Goal: Transaction & Acquisition: Book appointment/travel/reservation

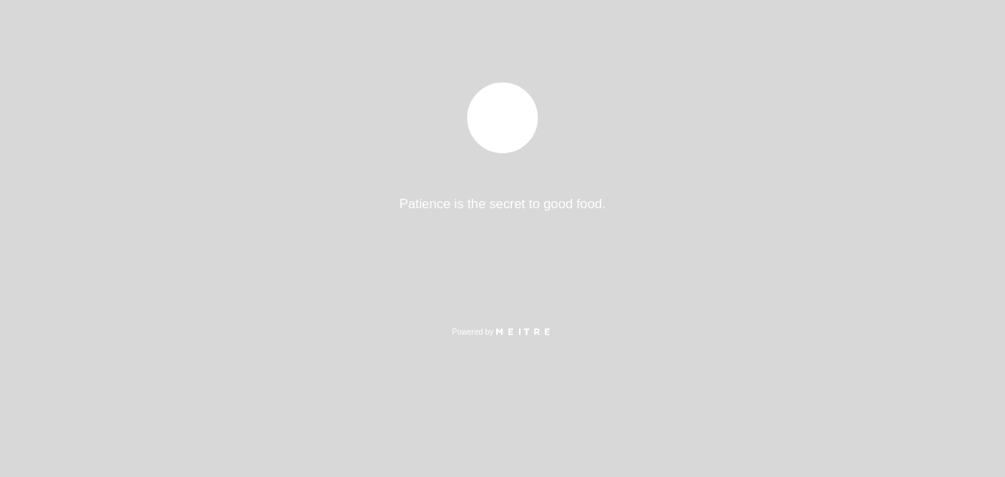
select select "es"
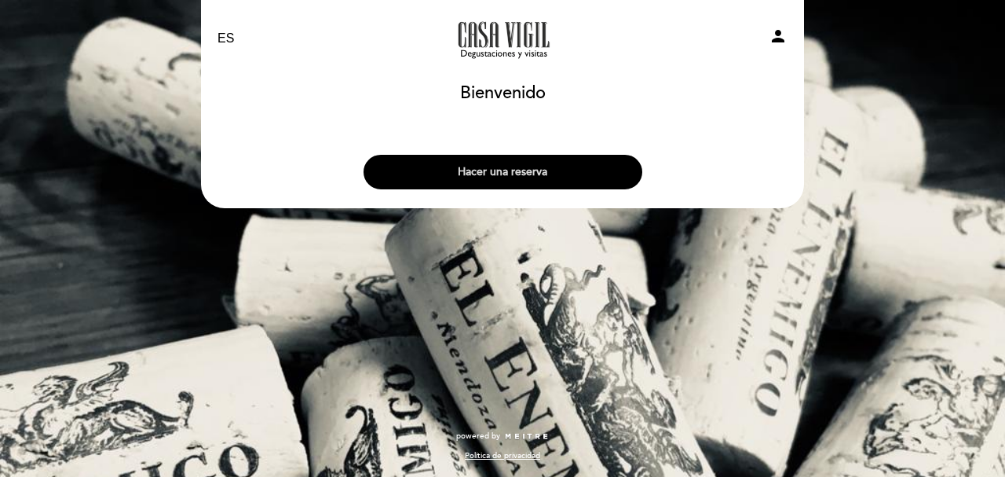
click at [542, 164] on button "Hacer una reserva" at bounding box center [503, 172] width 279 height 35
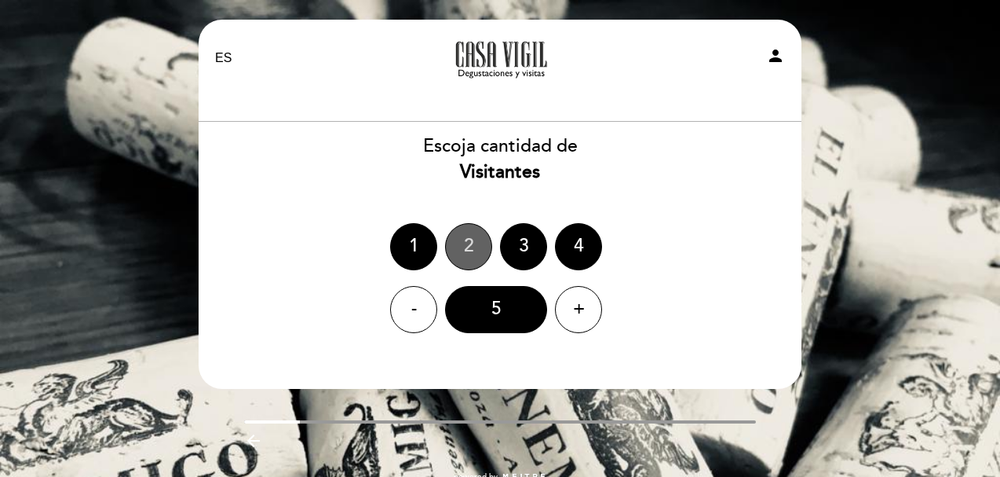
click at [471, 250] on div "2" at bounding box center [468, 246] width 47 height 47
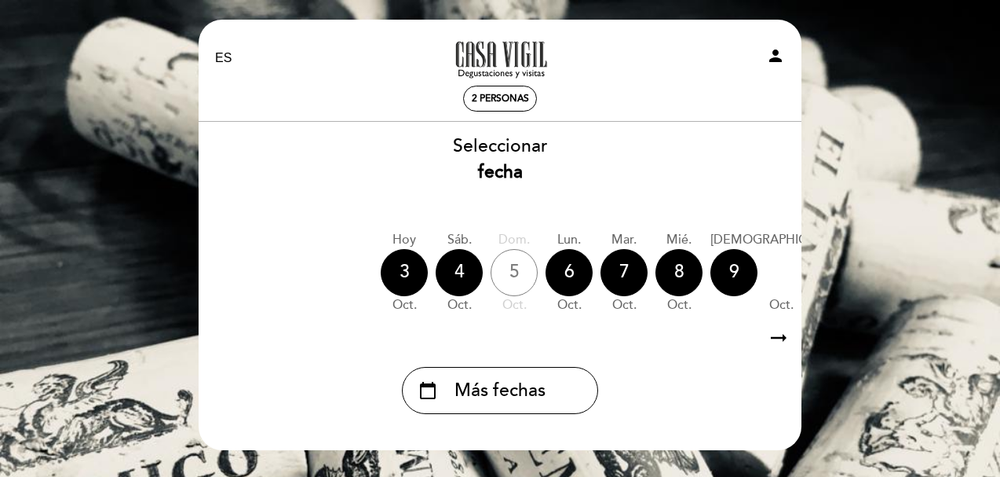
click at [773, 335] on icon "arrow_right_alt" at bounding box center [779, 338] width 24 height 34
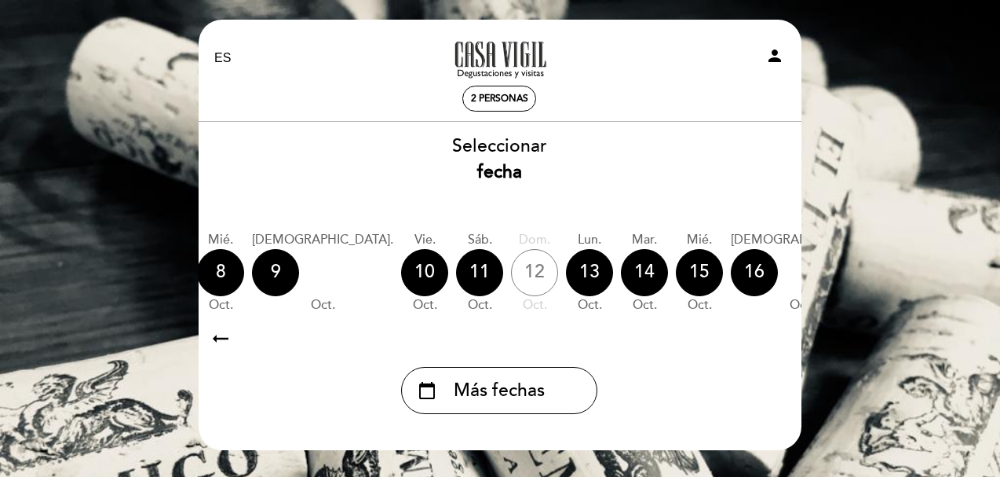
click at [773, 335] on icon "arrow_right_alt" at bounding box center [778, 338] width 24 height 34
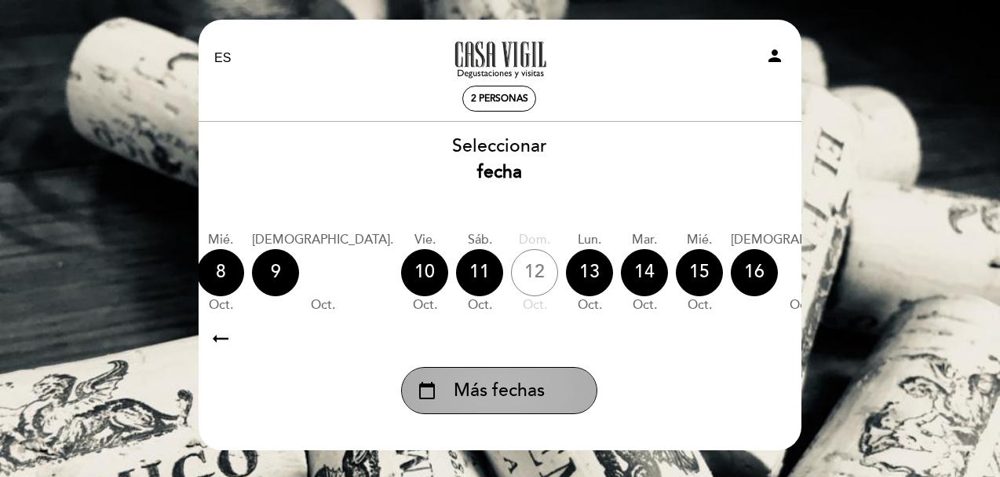
click at [494, 406] on div "calendar_today Más fechas" at bounding box center [499, 390] width 196 height 47
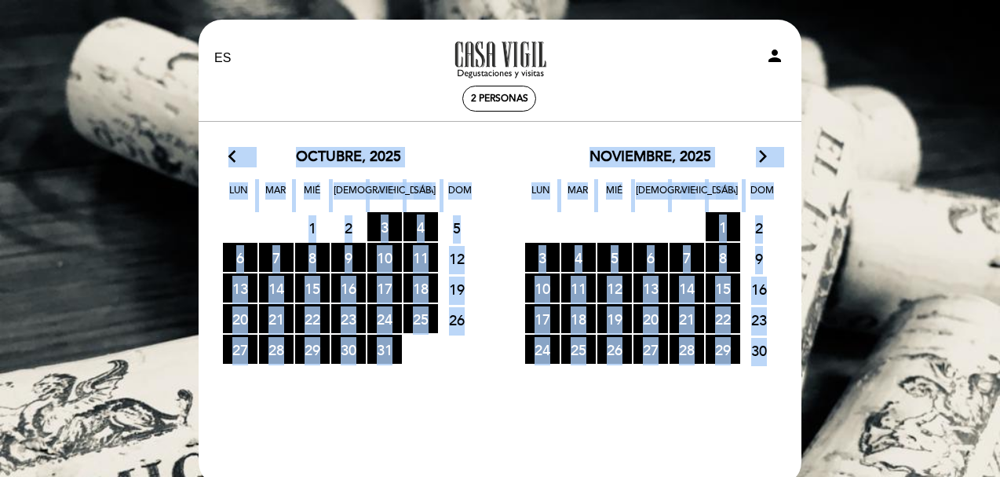
click at [764, 152] on icon "arrow_forward_ios" at bounding box center [763, 157] width 14 height 20
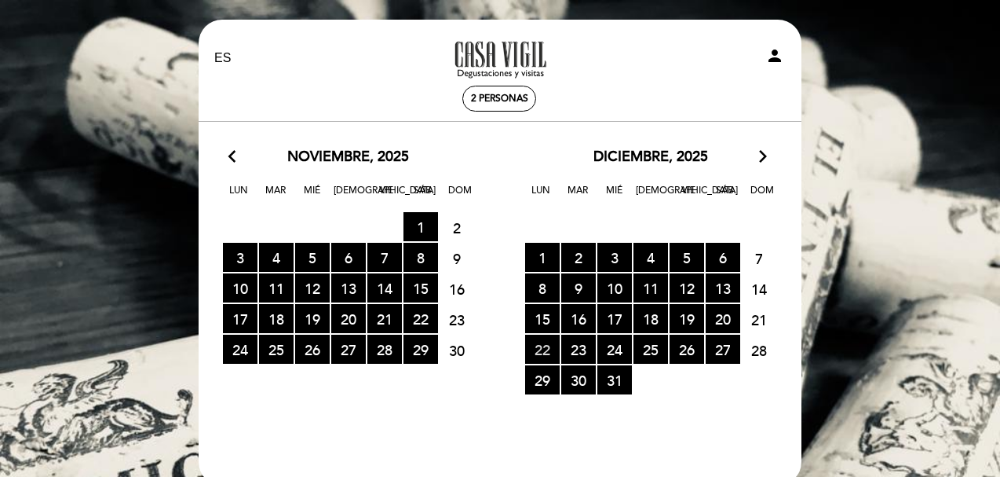
click at [547, 348] on span "22 RESERVAS DISPONIBLES" at bounding box center [542, 349] width 35 height 29
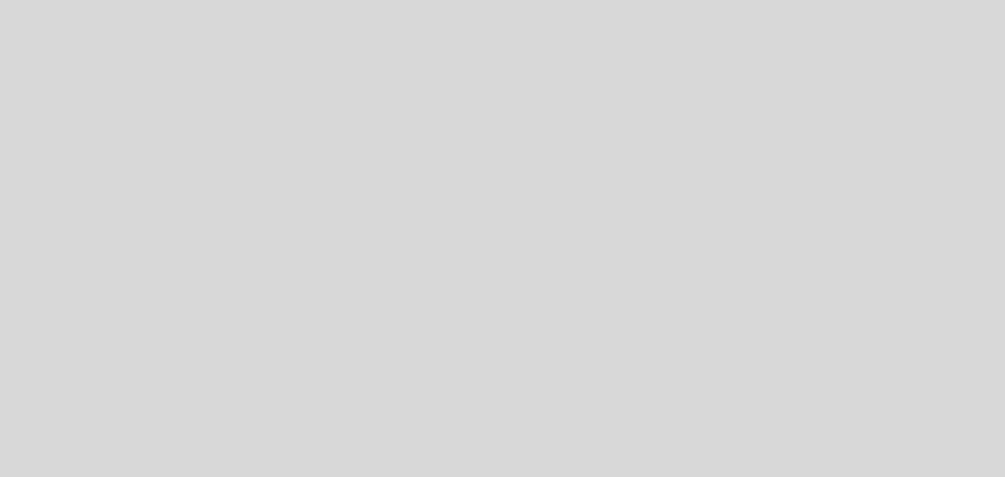
select select "es"
